Goal: Task Accomplishment & Management: Manage account settings

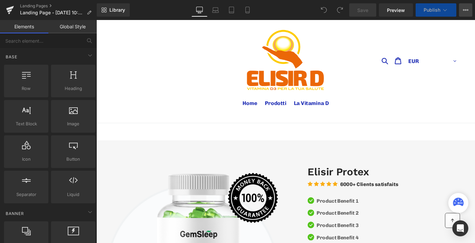
click at [464, 11] on icon at bounding box center [465, 9] width 5 height 5
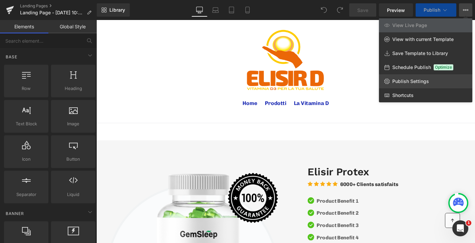
click at [400, 82] on span "Publish Settings" at bounding box center [410, 81] width 37 height 6
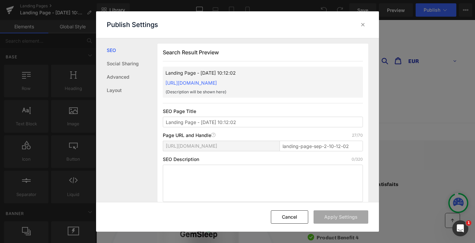
scroll to position [0, 0]
click at [131, 69] on link "Social Sharing" at bounding box center [132, 63] width 51 height 13
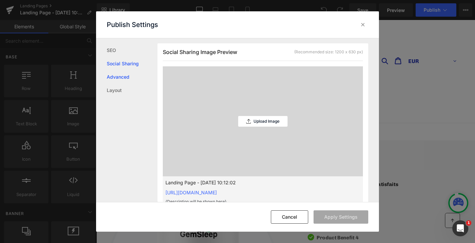
click at [128, 78] on link "Advanced" at bounding box center [132, 76] width 51 height 13
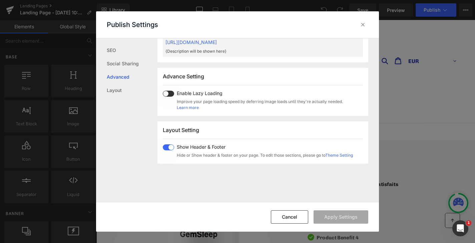
scroll to position [344, 0]
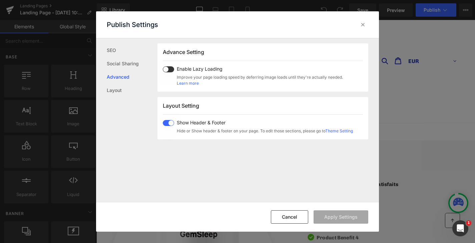
click at [169, 122] on span at bounding box center [168, 123] width 11 height 6
click at [342, 219] on button "Apply Settings" at bounding box center [341, 217] width 55 height 13
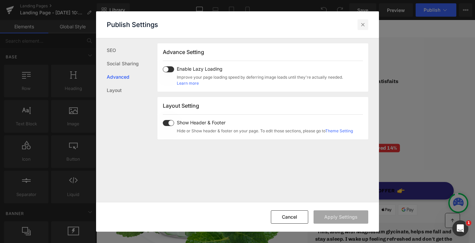
click at [364, 26] on icon at bounding box center [363, 24] width 7 height 7
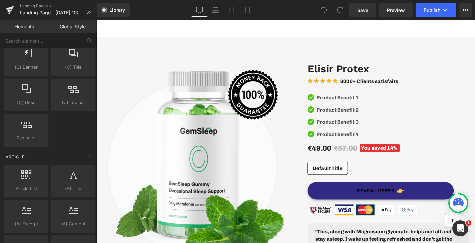
scroll to position [1312, 0]
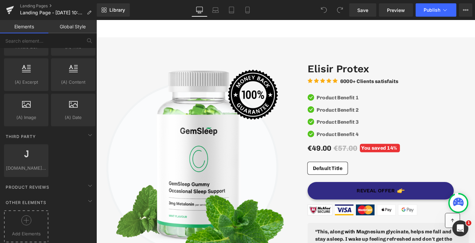
click at [41, 217] on div at bounding box center [26, 223] width 41 height 15
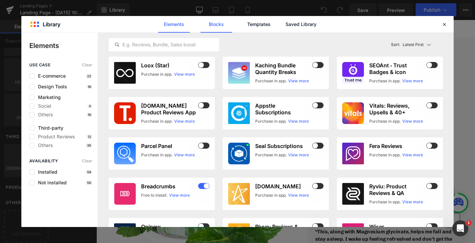
click at [285, 22] on link "Blocks" at bounding box center [301, 24] width 32 height 17
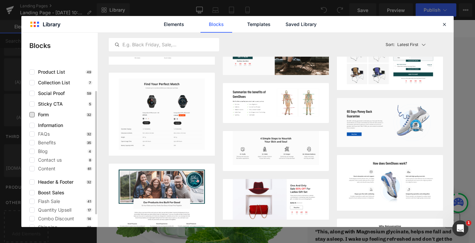
scroll to position [36, 0]
